Goal: Task Accomplishment & Management: Complete application form

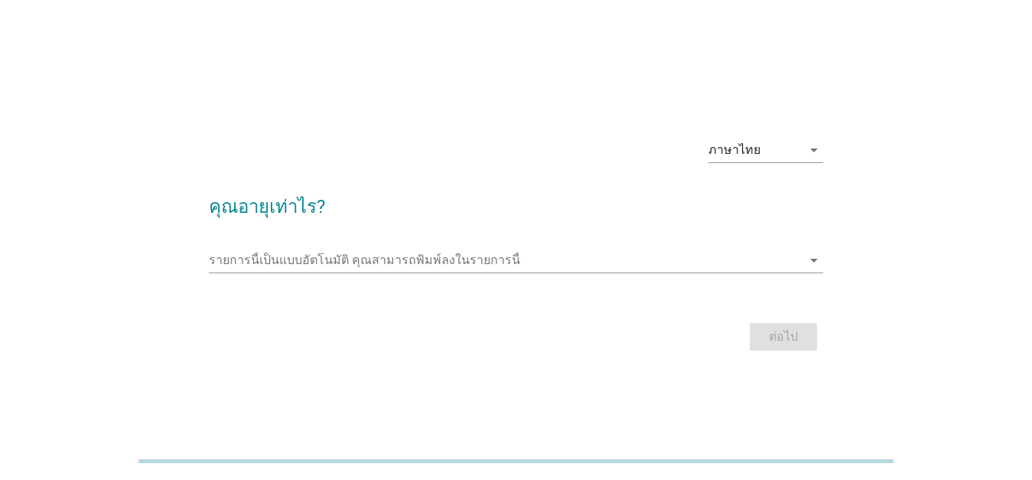
click at [781, 247] on div "รายการนี้เป็นแบบอัตโนมัติ [PERSON_NAME]พิมพ์ลงในรายการนี้ arrow_drop_down" at bounding box center [516, 263] width 614 height 49
click at [811, 256] on icon "arrow_drop_down" at bounding box center [814, 260] width 18 height 18
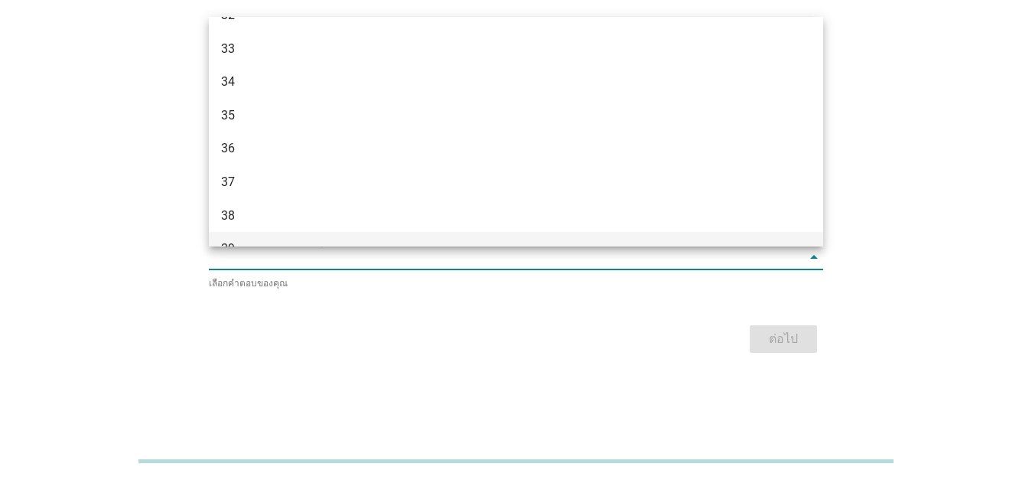
scroll to position [546, 0]
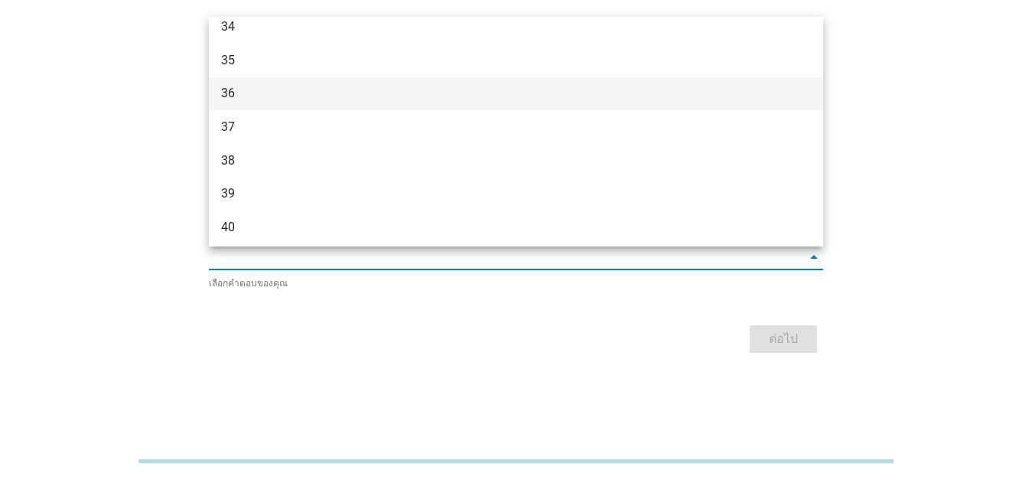
click at [268, 96] on div "36" at bounding box center [491, 93] width 541 height 18
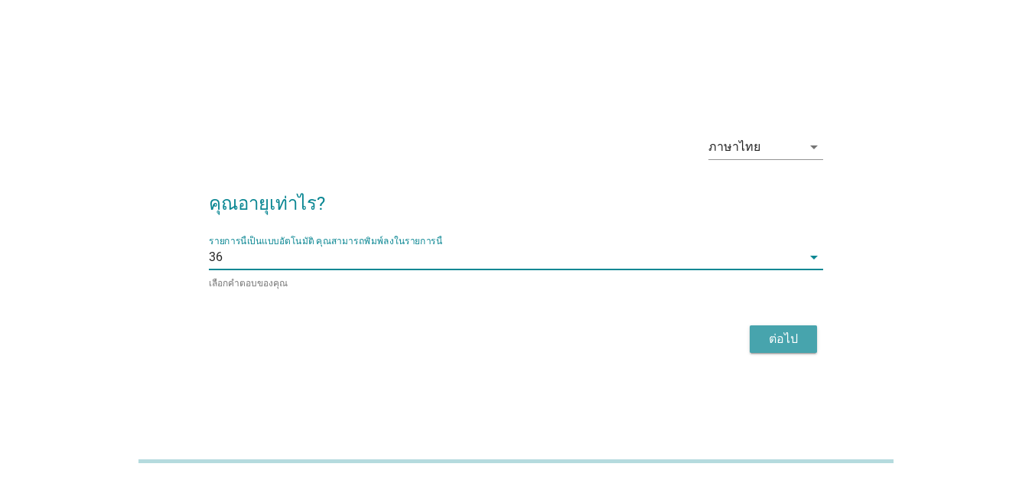
click at [781, 336] on div "ต่อไป" at bounding box center [783, 339] width 43 height 18
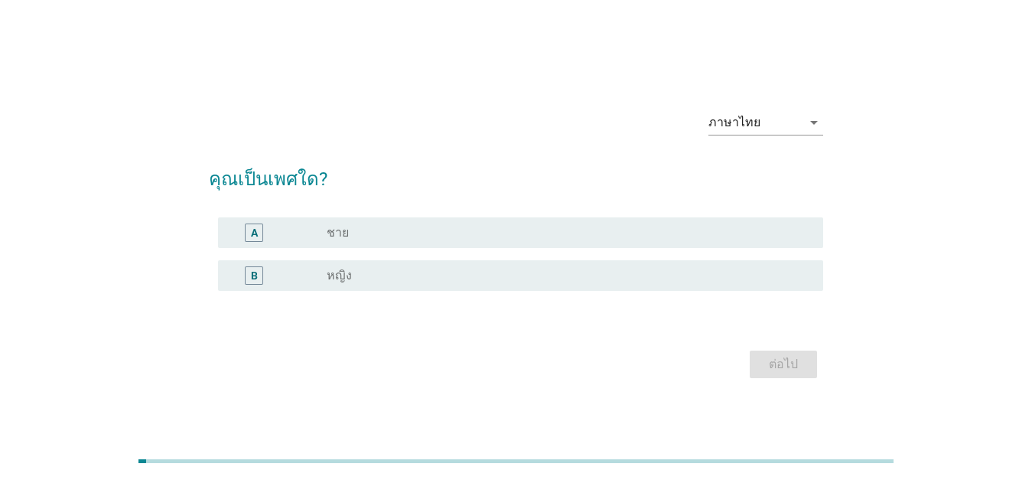
click at [366, 228] on div "radio_button_unchecked ชาย" at bounding box center [563, 232] width 472 height 15
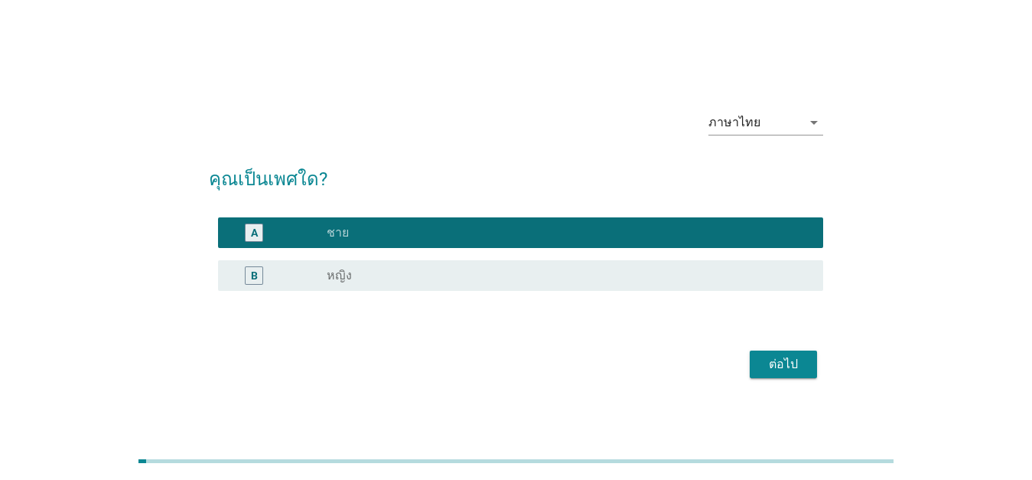
click at [792, 362] on div "ต่อไป" at bounding box center [783, 364] width 43 height 18
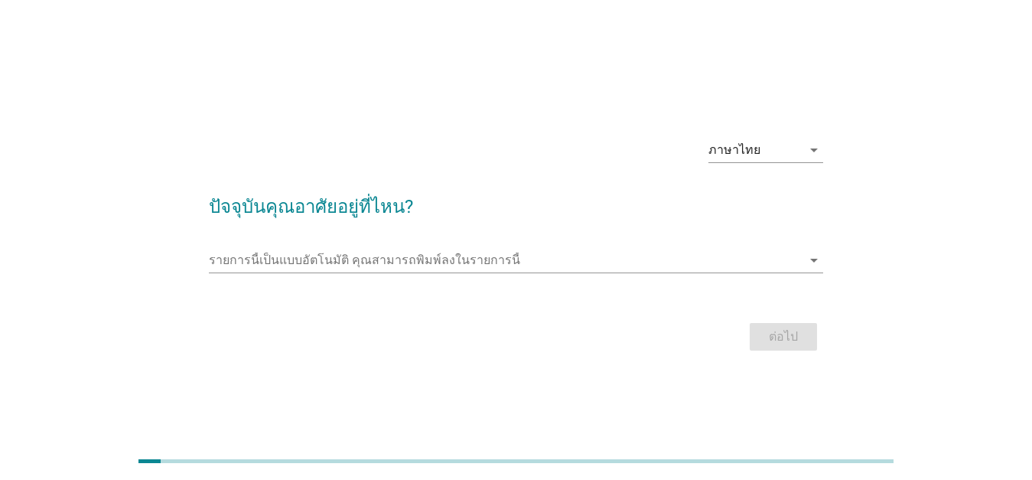
click at [491, 247] on div "รายการนี้เป็นแบบอัตโนมัติ [PERSON_NAME]พิมพ์ลงในรายการนี้ arrow_drop_down" at bounding box center [516, 263] width 614 height 49
click at [527, 272] on div "รายการนี้เป็นแบบอัตโนมัติ [PERSON_NAME]พิมพ์ลงในรายการนี้ arrow_drop_down" at bounding box center [516, 260] width 614 height 24
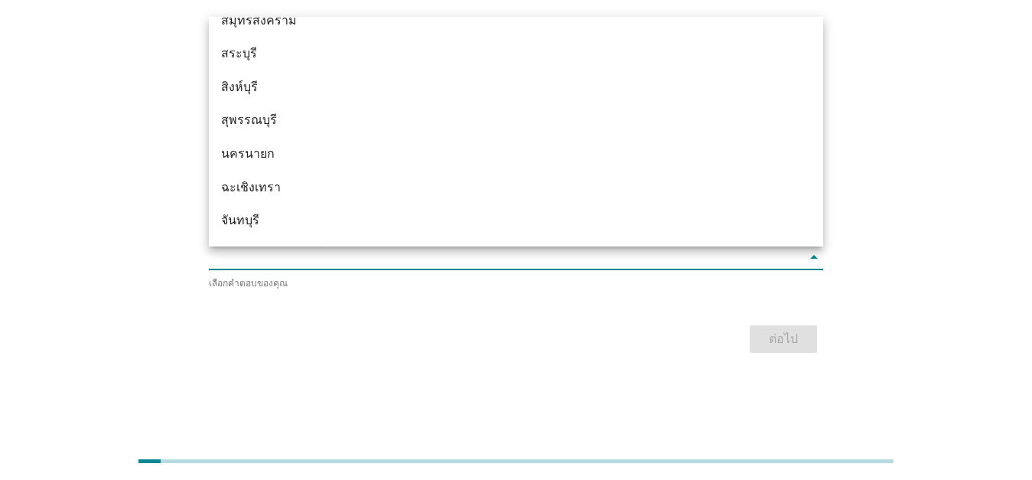
scroll to position [1620, 0]
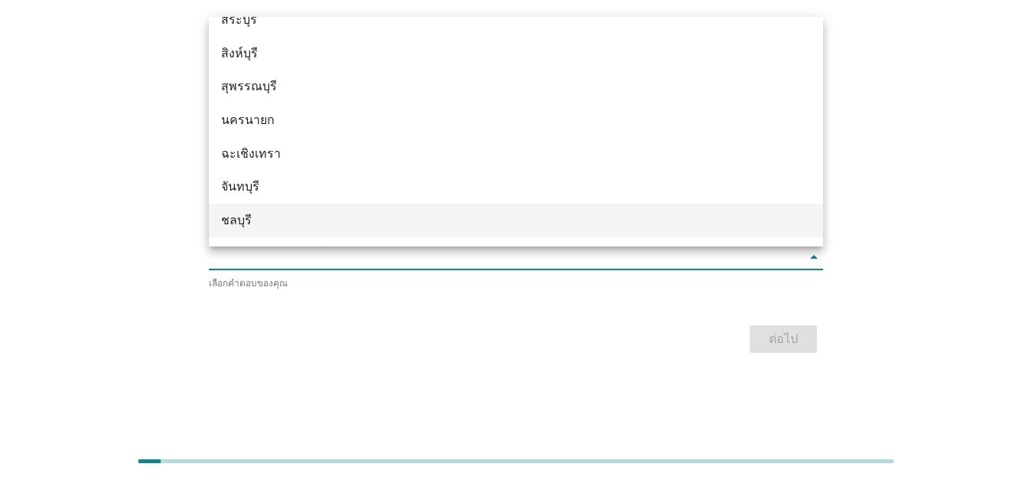
click at [284, 216] on div "ชลบุรี" at bounding box center [491, 220] width 541 height 18
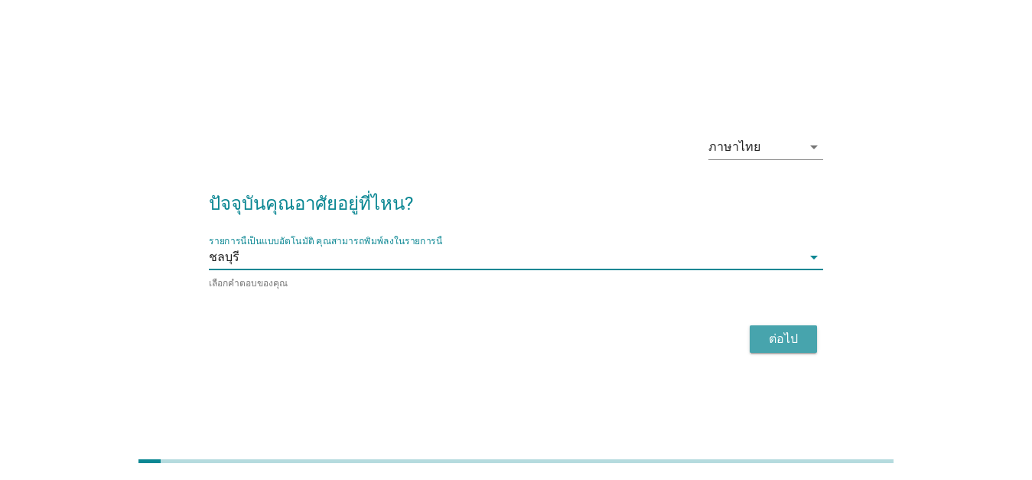
click at [779, 337] on div "ต่อไป" at bounding box center [783, 339] width 43 height 18
